Goal: Transaction & Acquisition: Purchase product/service

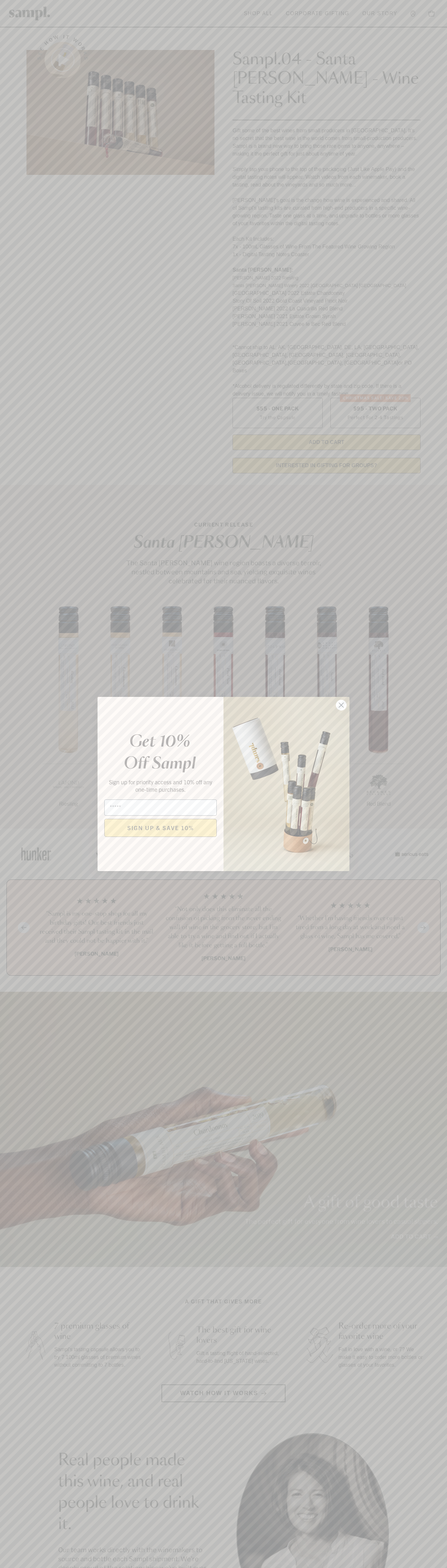
click at [341, 705] on icon "Close dialog" at bounding box center [341, 705] width 4 height 4
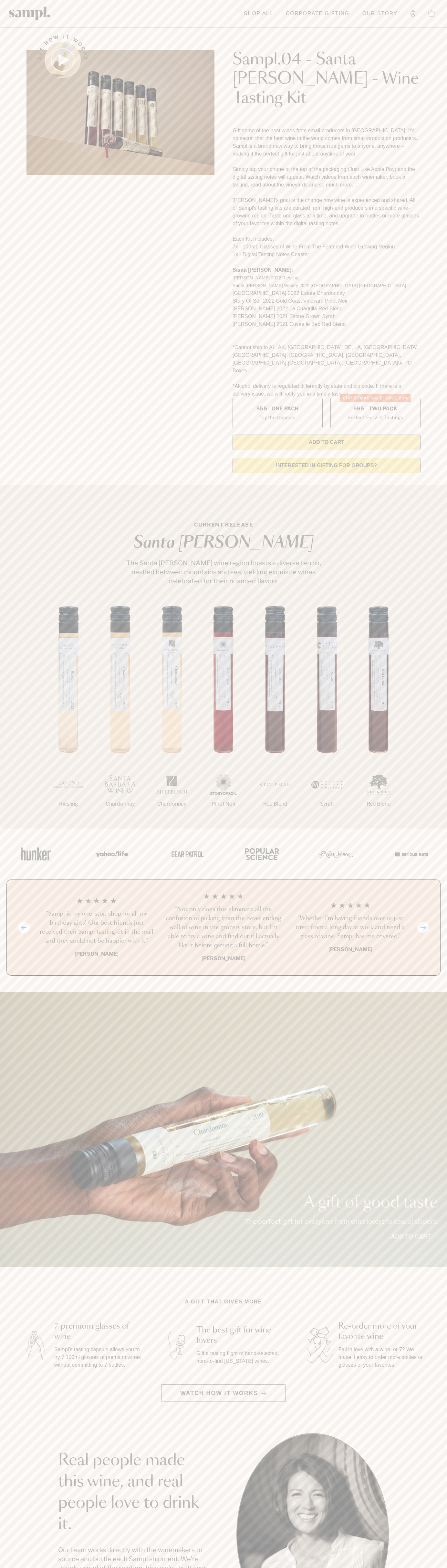
click at [208, 10] on header "Toggle navigation menu Shop All Corporate Gifting Our Story Account Story Shop …" at bounding box center [224, 13] width 447 height 27
click at [420, 7] on header "Toggle navigation menu Shop All Corporate Gifting Our Story Account Story Shop …" at bounding box center [224, 13] width 447 height 27
click at [372, 1567] on html "Skip to main content Toggle navigation menu Shop All Corporate Gifting Our Stor…" at bounding box center [224, 1304] width 447 height 2608
click at [10, 1159] on div "A gift of good taste The perfect gift for everyone from wine lovers to casual s…" at bounding box center [224, 1129] width 447 height 275
click at [375, 398] on label "Christmas SALE! Save 20% $95 - Two Pack Perfect For 2-4 Tastings" at bounding box center [375, 413] width 90 height 30
